Goal: Task Accomplishment & Management: Use online tool/utility

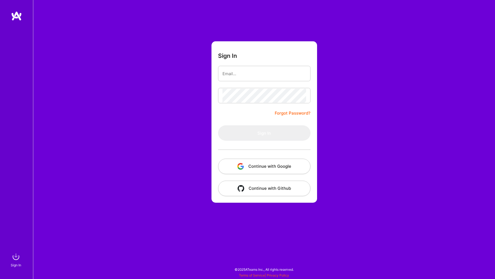
click at [276, 59] on form "Sign In Forgot Password? Sign In Continue with Google Continue with Github" at bounding box center [265, 121] width 106 height 161
click at [274, 75] on input "email" at bounding box center [265, 74] width 84 height 14
type input "[EMAIL_ADDRESS][DOMAIN_NAME]"
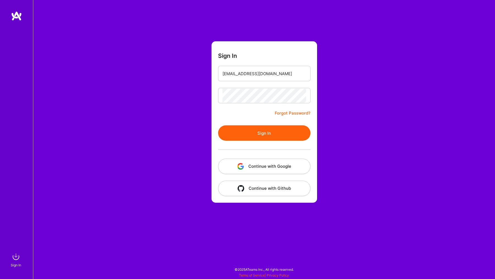
click at [271, 135] on button "Sign In" at bounding box center [264, 132] width 92 height 15
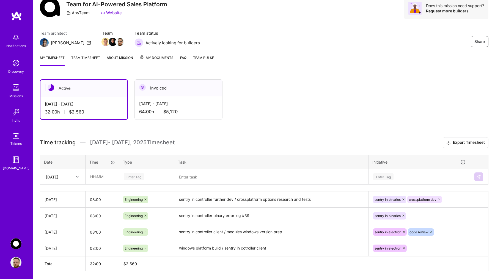
scroll to position [22, 0]
click at [101, 177] on input "text" at bounding box center [102, 176] width 33 height 15
type input "08:00"
click at [136, 178] on div "Enter Tag" at bounding box center [134, 176] width 20 height 9
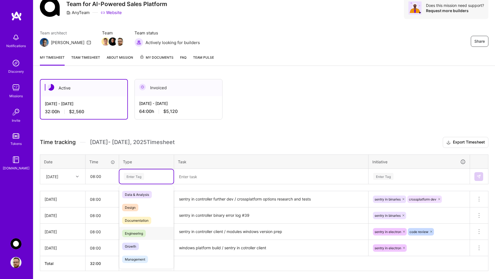
click at [136, 233] on span "Engineering" at bounding box center [134, 233] width 24 height 7
click at [156, 175] on div "Engineering" at bounding box center [146, 176] width 47 height 7
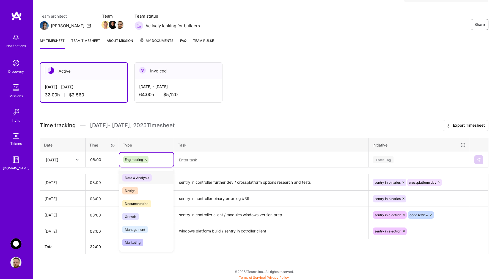
scroll to position [40, 0]
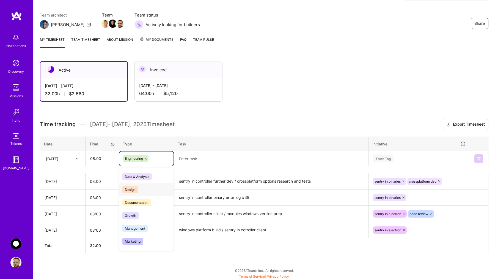
click at [133, 187] on span "Design" at bounding box center [130, 189] width 16 height 7
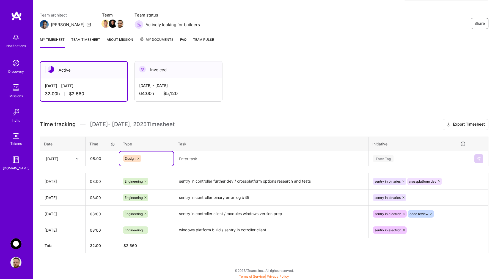
click at [174, 186] on div "Engineering" at bounding box center [146, 181] width 55 height 14
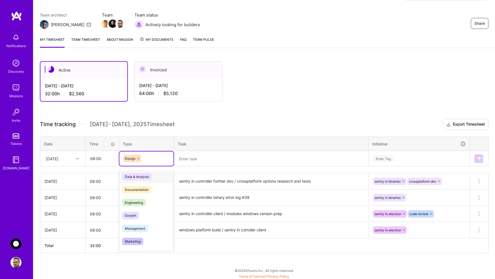
click at [155, 163] on div "Design" at bounding box center [146, 158] width 54 height 14
click at [213, 109] on div "Active [DATE] - [DATE] 32:00 h $2,560 Invoiced [DATE] - [DATE] 64:00 h $5,120 T…" at bounding box center [264, 166] width 462 height 225
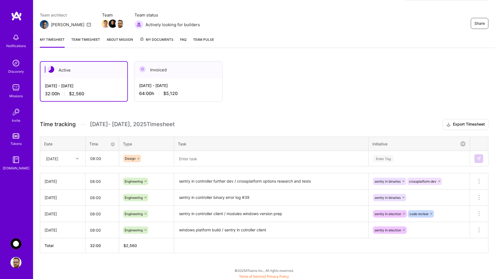
click at [138, 159] on icon at bounding box center [139, 159] width 2 height 2
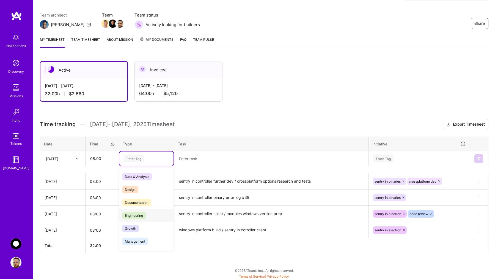
click at [137, 217] on span "Engineering" at bounding box center [134, 215] width 24 height 7
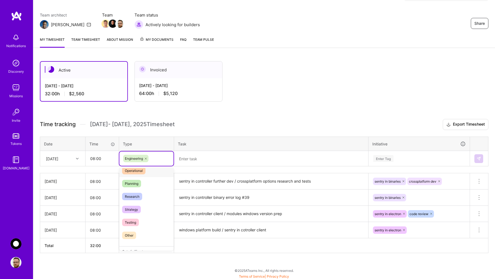
scroll to position [96, 0]
click at [134, 195] on span "Research" at bounding box center [132, 196] width 20 height 7
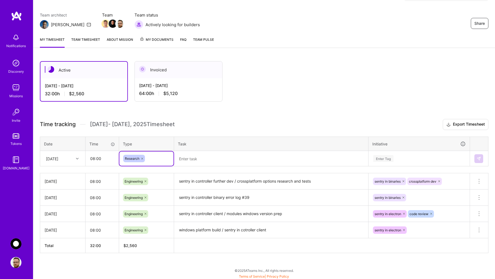
click at [218, 155] on textarea at bounding box center [271, 158] width 193 height 14
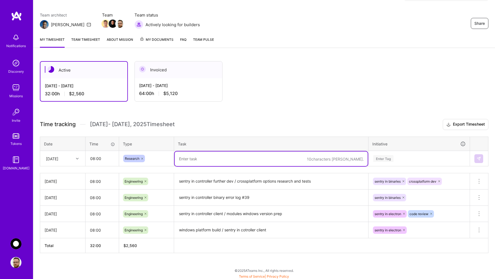
click at [143, 158] on icon at bounding box center [142, 158] width 3 height 3
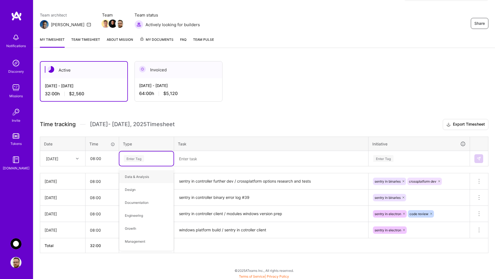
click at [140, 156] on div "Enter Tag" at bounding box center [134, 158] width 20 height 9
click at [138, 158] on div "Enter Tag" at bounding box center [134, 158] width 20 height 9
click at [133, 218] on span "Engineering" at bounding box center [134, 215] width 24 height 7
click at [204, 157] on textarea at bounding box center [271, 158] width 193 height 15
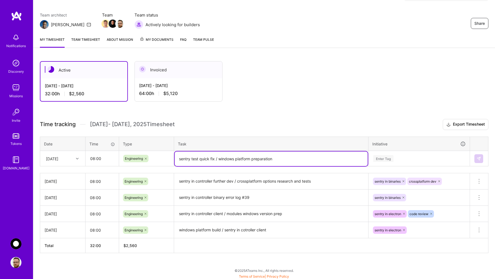
type textarea "sentry test quick fix / windows platform preparation"
click at [391, 158] on div "Enter Tag" at bounding box center [383, 158] width 20 height 9
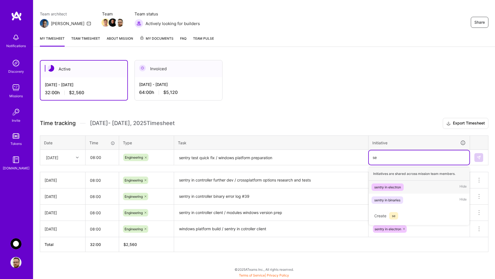
scroll to position [41, 0]
type input "sentr"
click at [389, 187] on div "sentry in electron" at bounding box center [388, 187] width 27 height 6
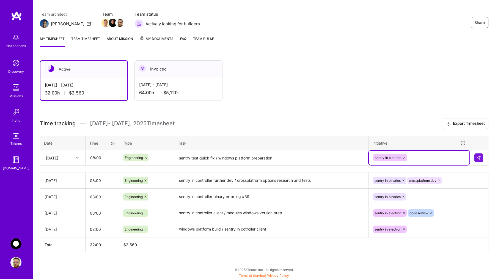
scroll to position [42, 0]
click at [420, 156] on div "sentry in electron" at bounding box center [419, 157] width 93 height 9
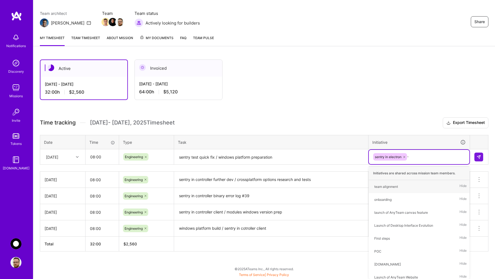
scroll to position [41, 0]
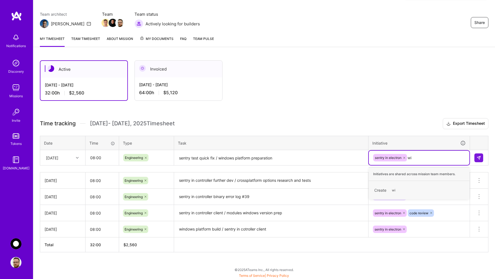
type input "w"
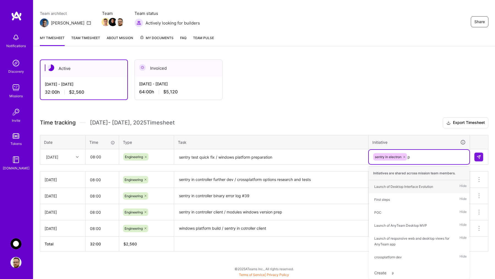
type input "pl"
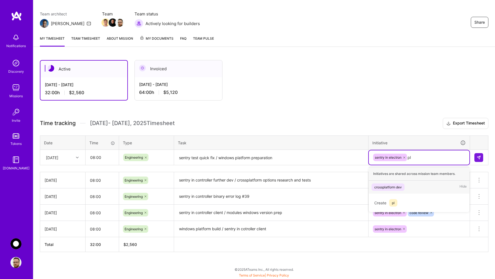
scroll to position [41, 0]
click at [388, 186] on div "crossplatform dev" at bounding box center [389, 187] width 28 height 6
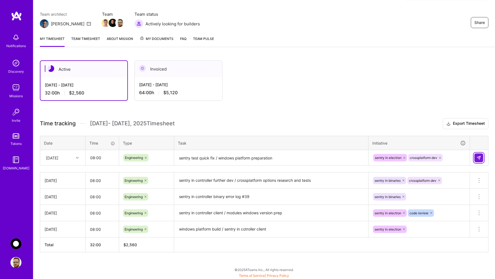
click at [480, 158] on img at bounding box center [479, 157] width 4 height 4
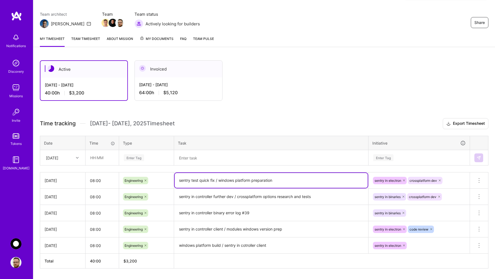
click at [280, 181] on textarea "sentry test quick fix / windows platform preparation" at bounding box center [271, 180] width 193 height 15
click at [283, 180] on textarea "sentry test quick fix / windows platform preparation / singning quick prep" at bounding box center [271, 180] width 193 height 15
click at [277, 180] on textarea "sentry test quick fix / windows platform preparation / signing quick prep" at bounding box center [271, 180] width 193 height 15
click at [342, 184] on textarea "sentry test quick fix / windows platform preparation / macos signing quick prep" at bounding box center [271, 180] width 193 height 15
type textarea "sentry test quick fix / windows platform preparation / macos signing quick prep"
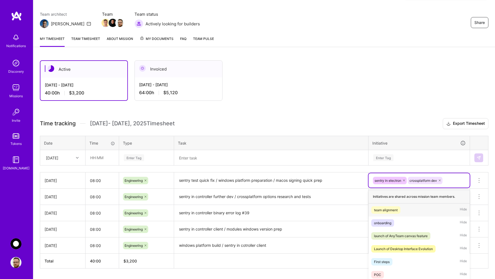
scroll to position [64, 0]
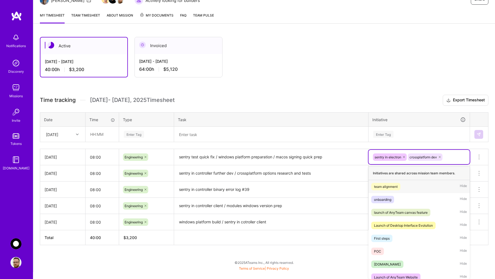
click at [452, 164] on div "option team alignment focused, 1 of 18. 16 results available. Use Up and Down t…" at bounding box center [419, 157] width 101 height 14
